Goal: Transaction & Acquisition: Book appointment/travel/reservation

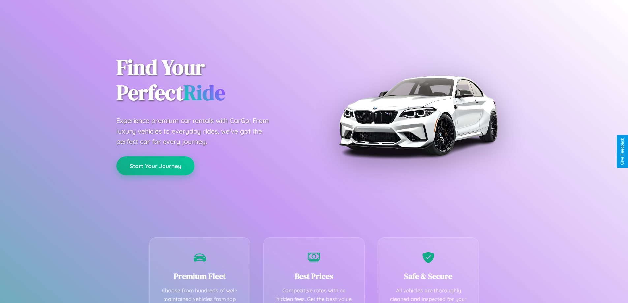
click at [155, 166] on button "Start Your Journey" at bounding box center [155, 165] width 78 height 19
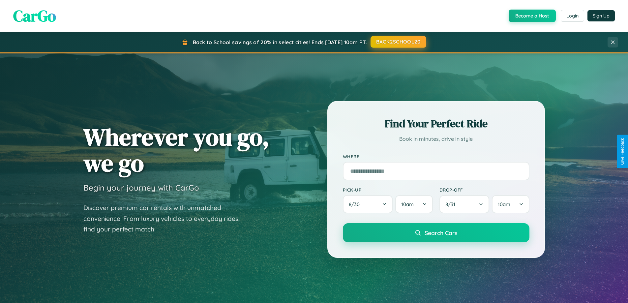
click at [398, 42] on button "BACK2SCHOOL20" at bounding box center [398, 42] width 56 height 12
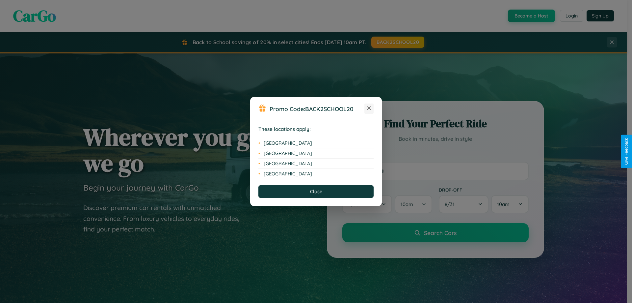
click at [369, 108] on icon at bounding box center [370, 108] width 4 height 4
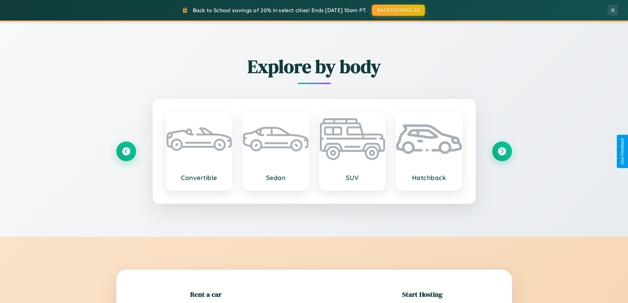
scroll to position [142, 0]
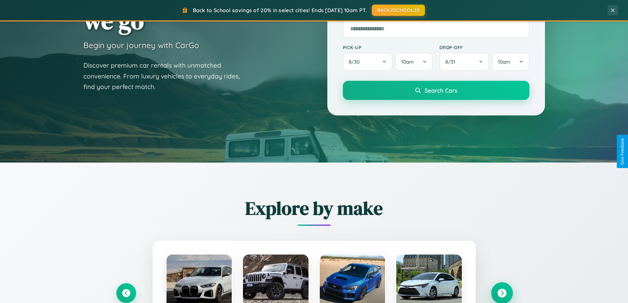
click at [501, 293] on icon at bounding box center [501, 293] width 9 height 9
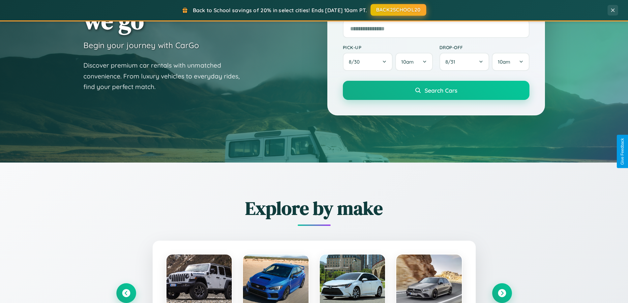
click at [398, 10] on button "BACK2SCHOOL20" at bounding box center [398, 10] width 56 height 12
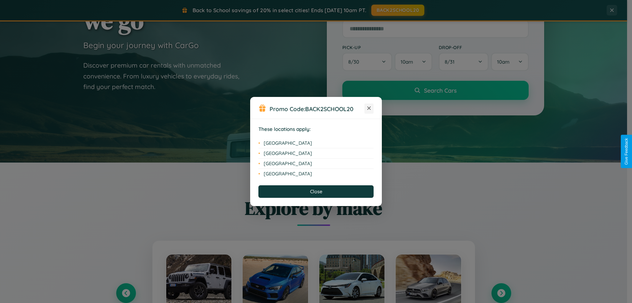
click at [369, 108] on icon at bounding box center [370, 108] width 4 height 4
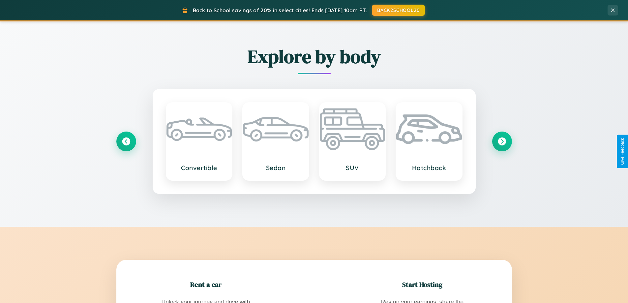
scroll to position [1058, 0]
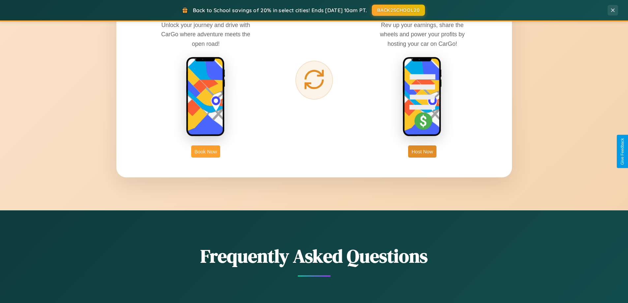
click at [206, 151] on button "Book Now" at bounding box center [205, 151] width 29 height 12
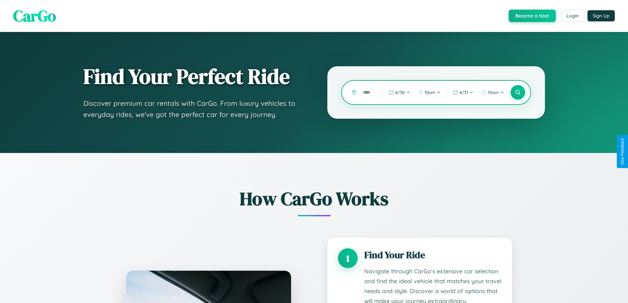
click at [368, 92] on input "text" at bounding box center [367, 93] width 16 height 12
type input "**"
click at [517, 92] on icon at bounding box center [517, 92] width 6 height 6
